Goal: Navigation & Orientation: Find specific page/section

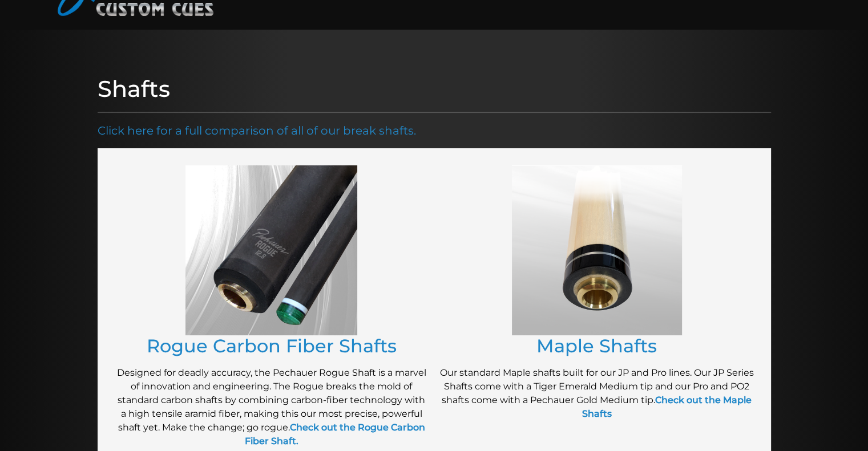
scroll to position [80, 0]
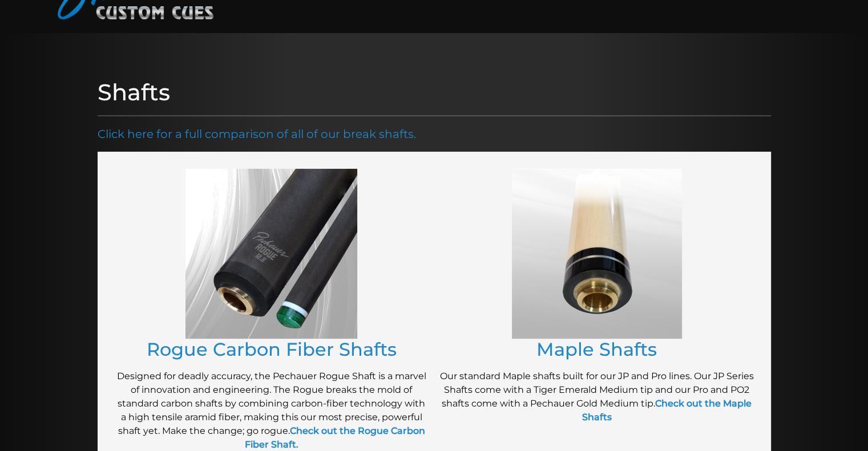
click at [287, 237] on img at bounding box center [271, 254] width 172 height 170
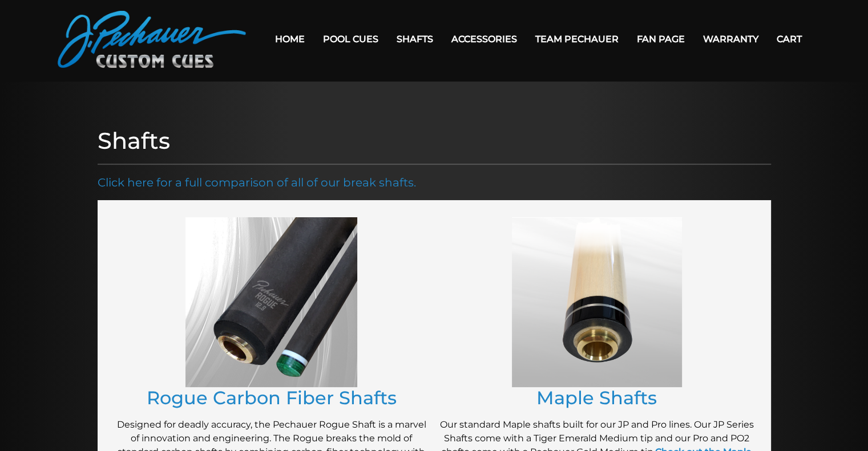
scroll to position [25, 0]
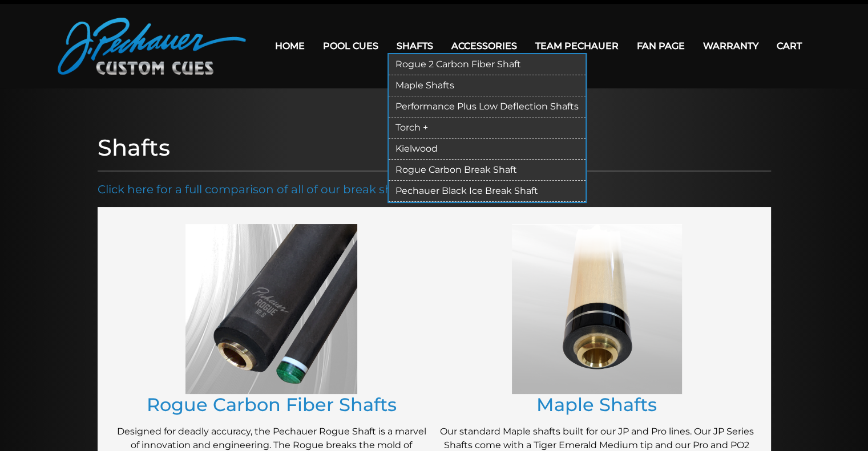
click at [441, 63] on link "Rogue 2 Carbon Fiber Shaft" at bounding box center [487, 64] width 197 height 21
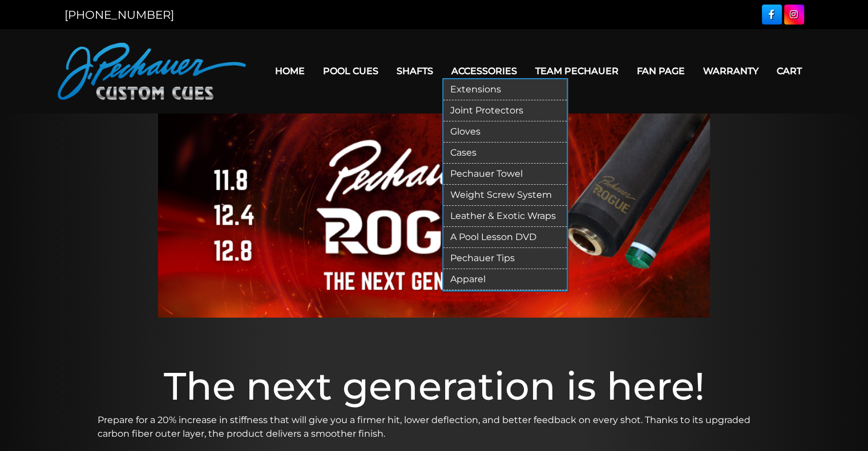
click at [483, 253] on link "Pechauer Tips" at bounding box center [504, 258] width 123 height 21
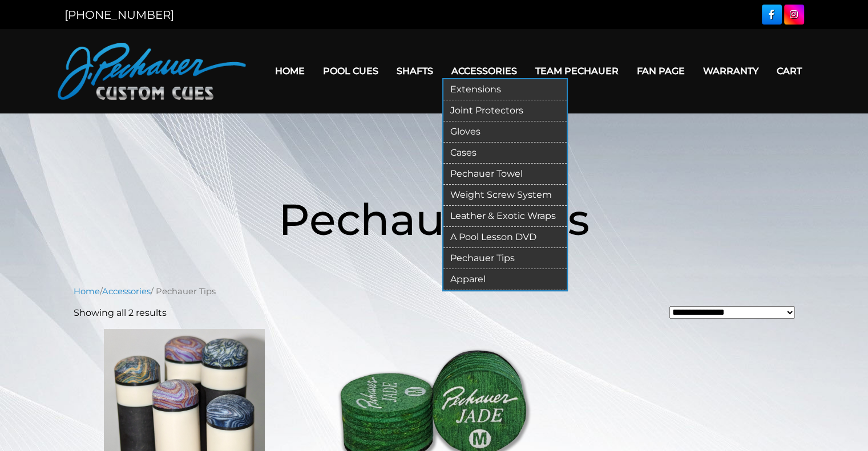
click at [485, 169] on link "Pechauer Towel" at bounding box center [504, 174] width 123 height 21
